Goal: Contribute content: Add original content to the website for others to see

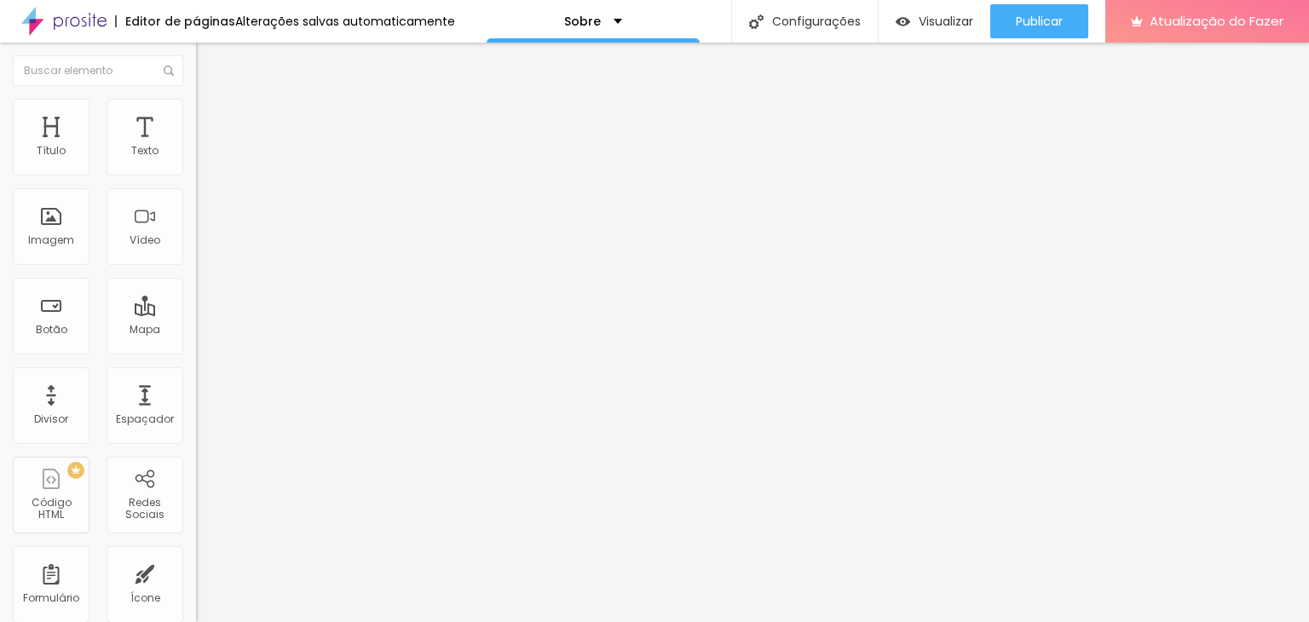
click at [206, 147] on font "Trocar imagem" at bounding box center [247, 139] width 83 height 14
drag, startPoint x: 175, startPoint y: 218, endPoint x: 1184, endPoint y: 205, distance: 1008.9
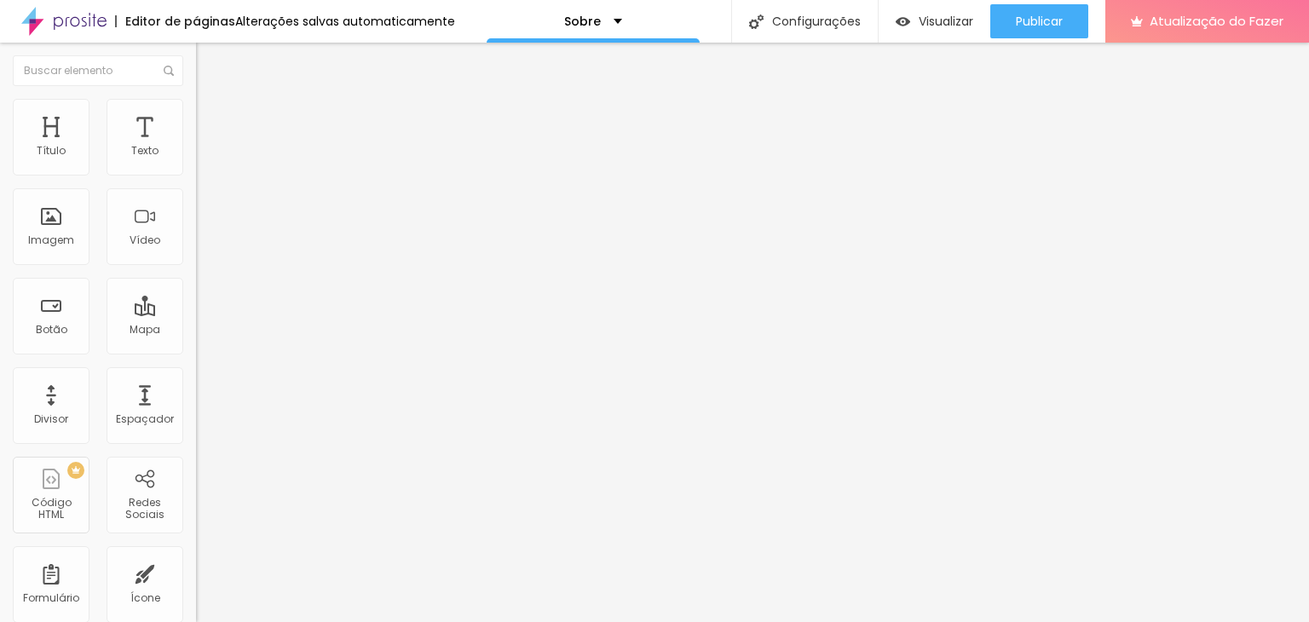
click at [196, 145] on div "Trocar imagem" at bounding box center [294, 139] width 196 height 12
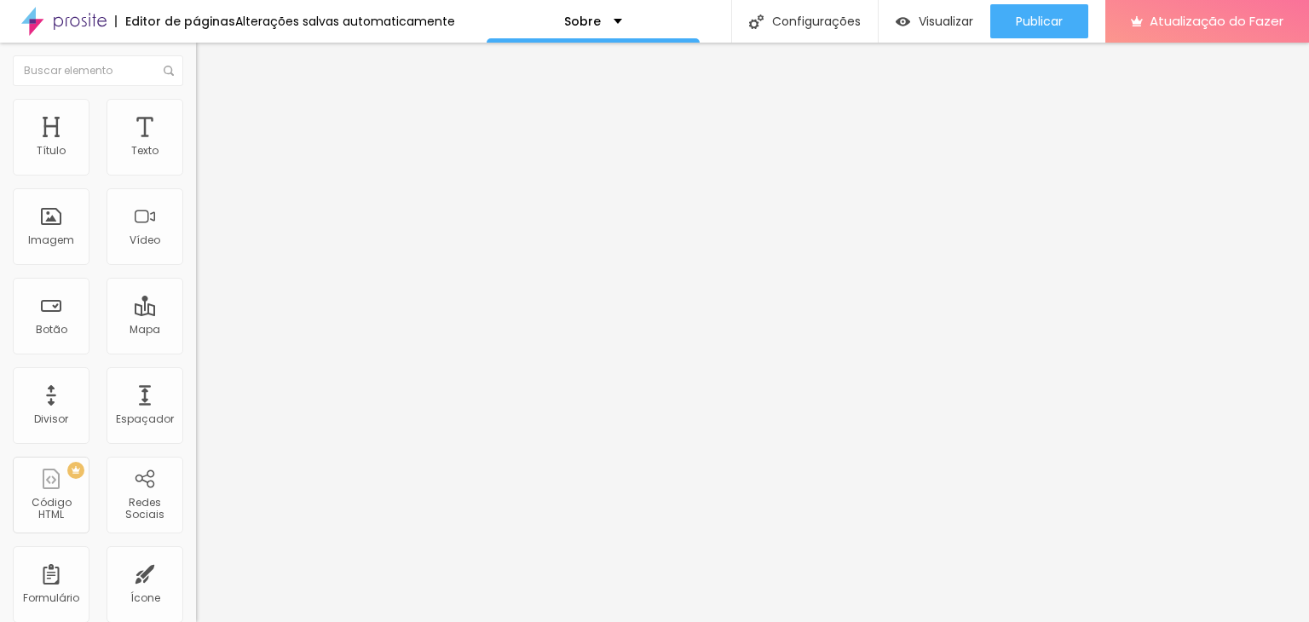
click at [206, 147] on font "Trocar imagem" at bounding box center [247, 139] width 83 height 14
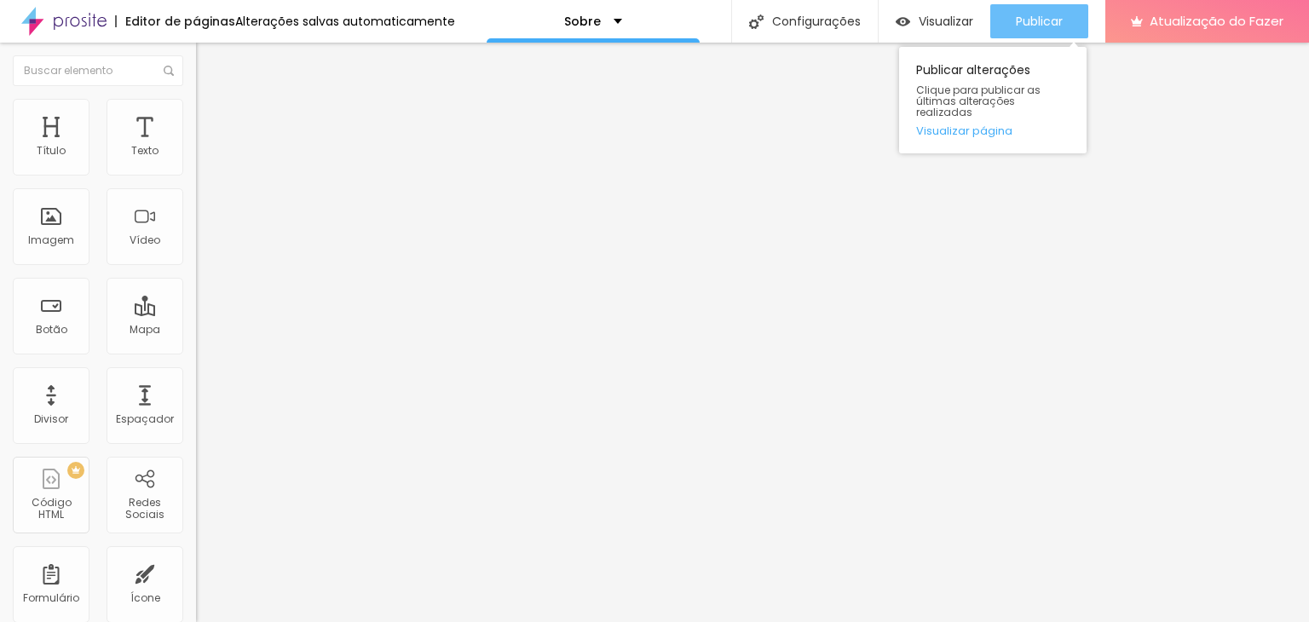
click at [1024, 26] on font "Publicar" at bounding box center [1039, 21] width 47 height 17
click at [1038, 25] on font "Publicar" at bounding box center [1039, 21] width 47 height 17
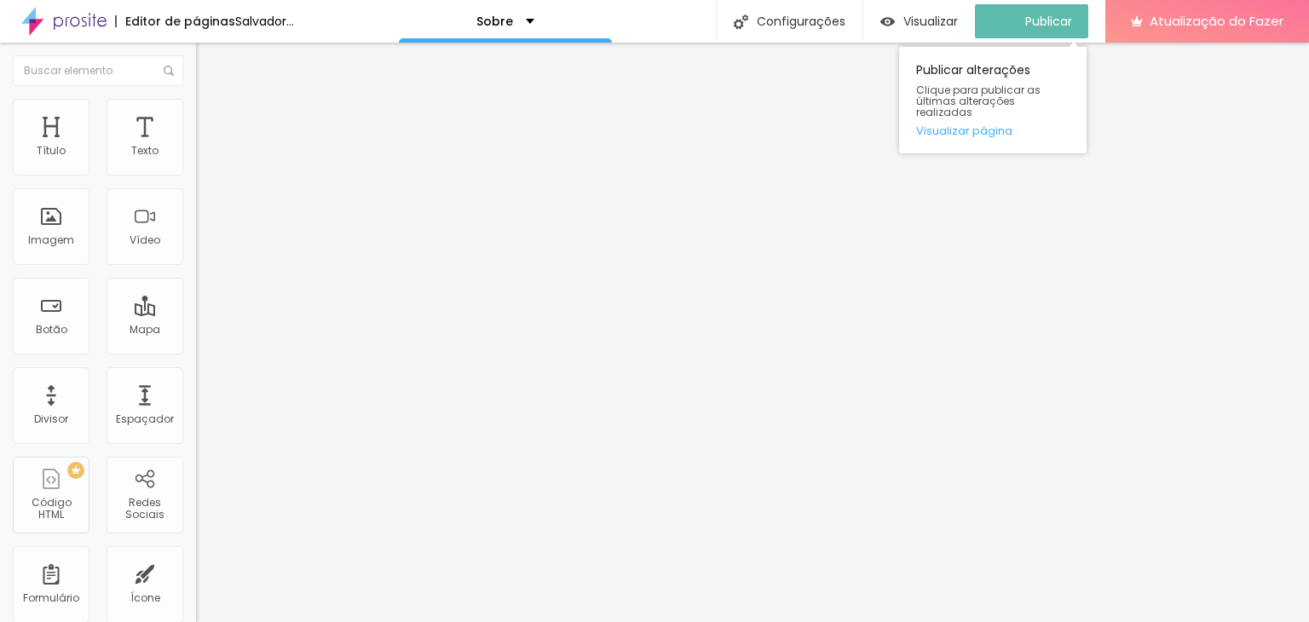
click at [972, 127] on div "Publicar alterações Clique para publicar as últimas alterações realizadas Visua…" at bounding box center [992, 100] width 187 height 107
click at [970, 124] on font "Visualizar página" at bounding box center [964, 131] width 96 height 16
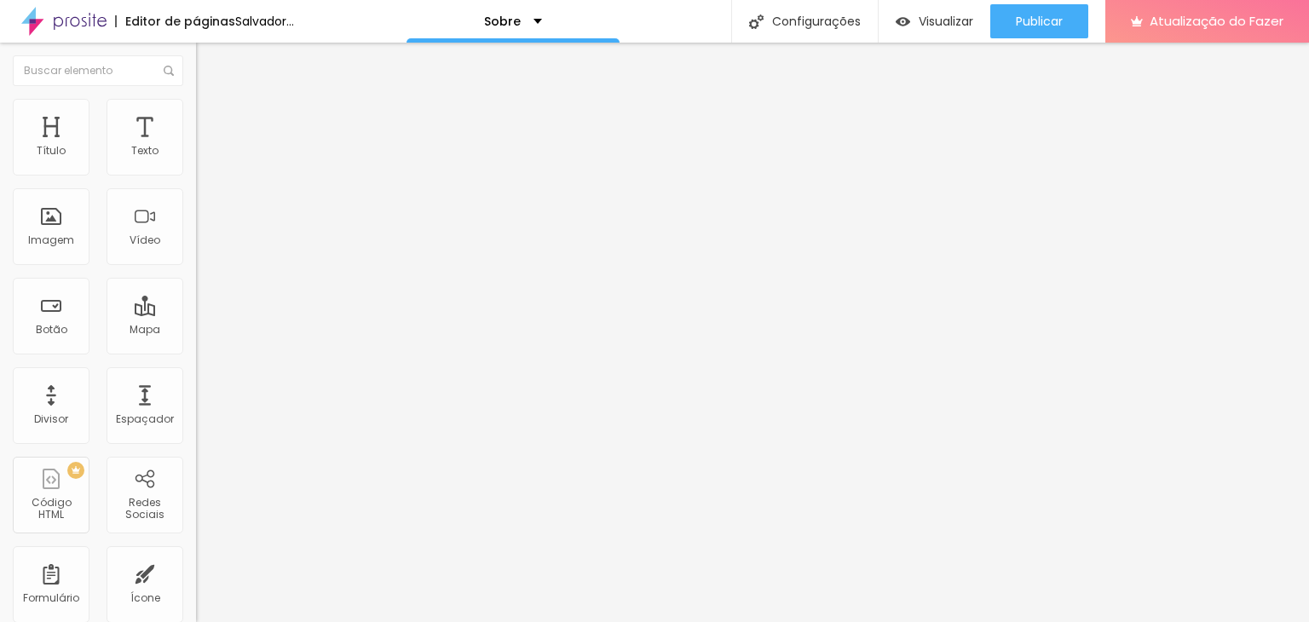
click at [209, 60] on img "button" at bounding box center [216, 62] width 14 height 14
click at [22, 60] on input "text" at bounding box center [98, 70] width 170 height 31
